Goal: Task Accomplishment & Management: Manage account settings

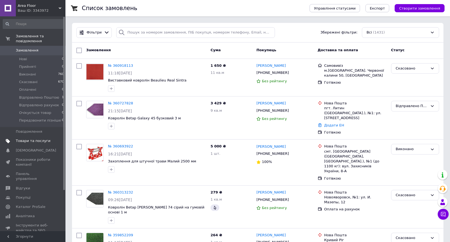
click at [32, 143] on span "Товари та послуги" at bounding box center [33, 141] width 35 height 5
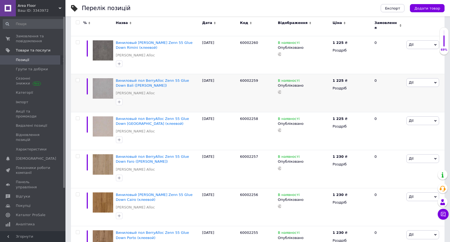
scroll to position [182, 0]
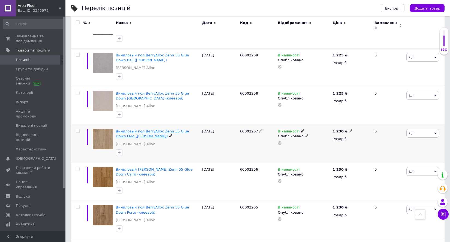
click at [124, 132] on span "Виниловый пол BerryAlloc Zenn 55 Glue Down Faro ([PERSON_NAME])" at bounding box center [152, 133] width 73 height 9
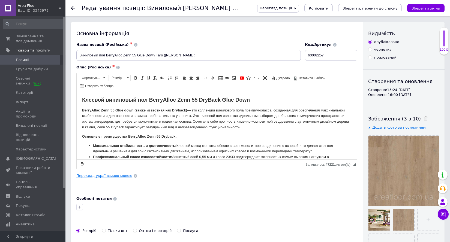
click at [100, 176] on link "Переклад українською мовою" at bounding box center [104, 176] width 56 height 4
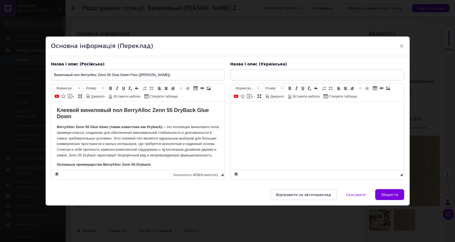
type input "[PERSON_NAME] підлога [PERSON_NAME] 55 Glue Down Faro (клейова)"
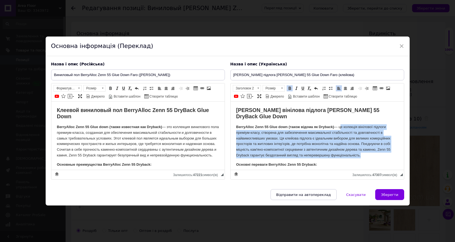
drag, startPoint x: 340, startPoint y: 127, endPoint x: 370, endPoint y: 160, distance: 44.8
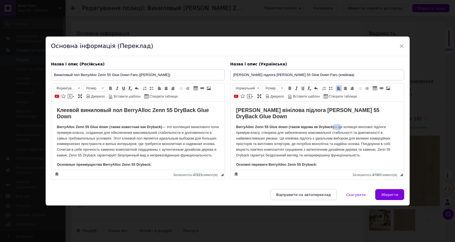
copy p "—"
